Goal: Navigation & Orientation: Find specific page/section

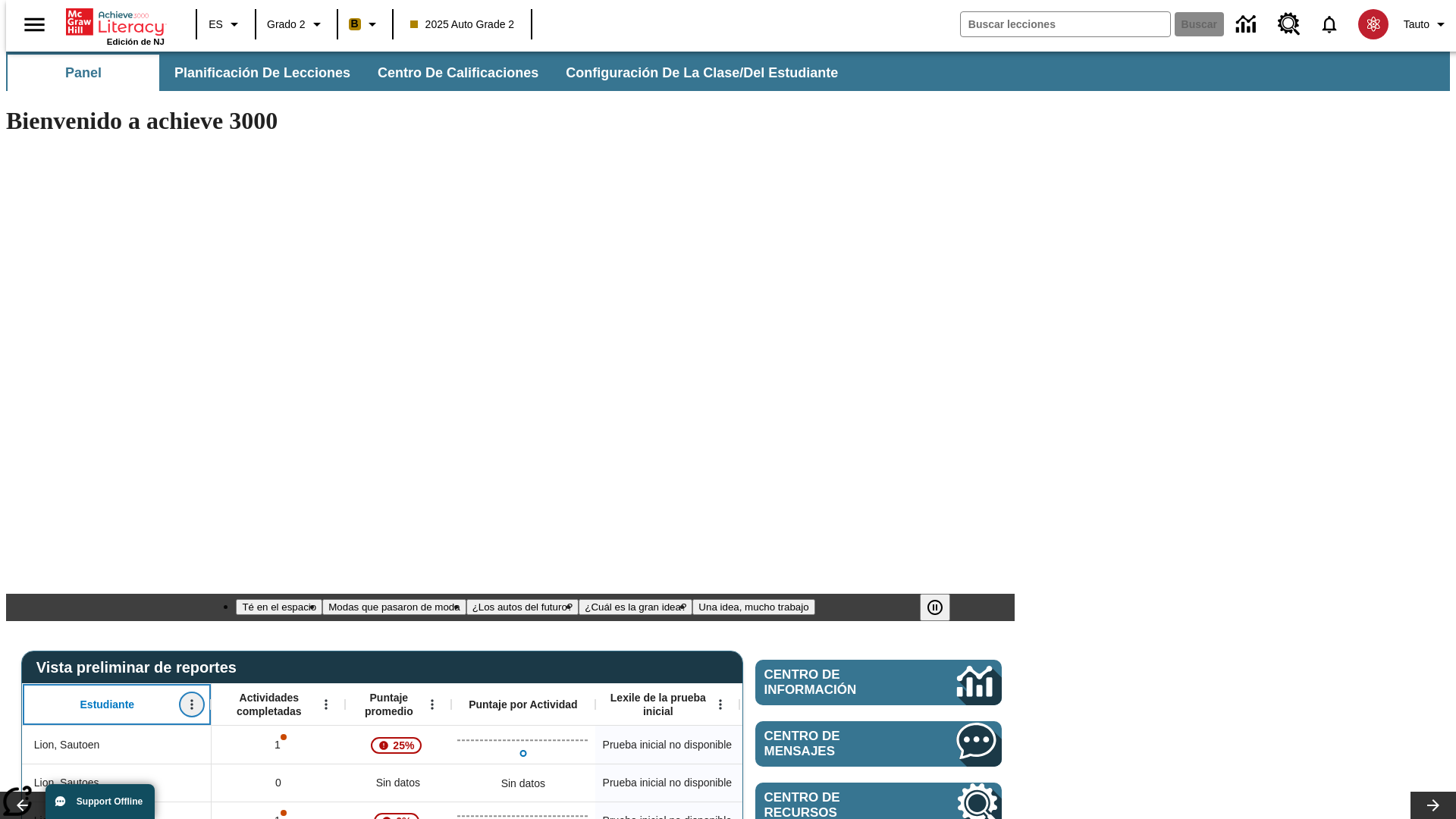
click at [190, 700] on icon "Abrir menú" at bounding box center [191, 705] width 2 height 10
click at [29, 454] on icon at bounding box center [29, 454] width 10 height 10
click at [190, 700] on icon "Estudiante, Abrir menú," at bounding box center [191, 705] width 2 height 10
click at [29, 454] on icon at bounding box center [29, 454] width 10 height 10
click at [325, 700] on icon "Abrir menú" at bounding box center [326, 705] width 2 height 10
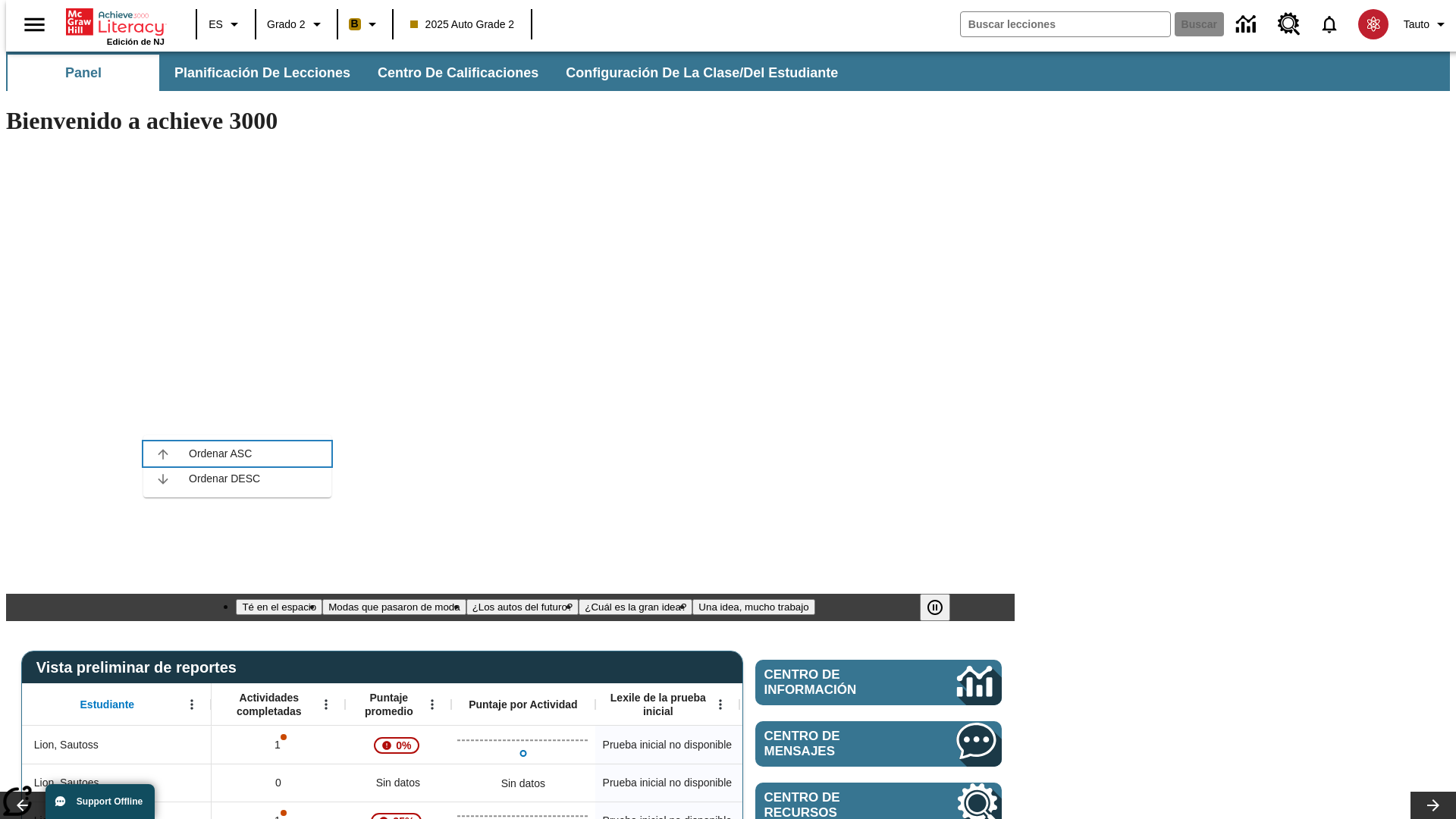
click at [163, 454] on icon at bounding box center [162, 454] width 10 height 10
click at [325, 700] on icon "Actividades completadas, Abrir menú," at bounding box center [326, 705] width 2 height 10
click at [163, 454] on icon at bounding box center [162, 454] width 10 height 10
click at [431, 700] on icon "Abrir menú" at bounding box center [432, 705] width 2 height 10
